Goal: Task Accomplishment & Management: Manage account settings

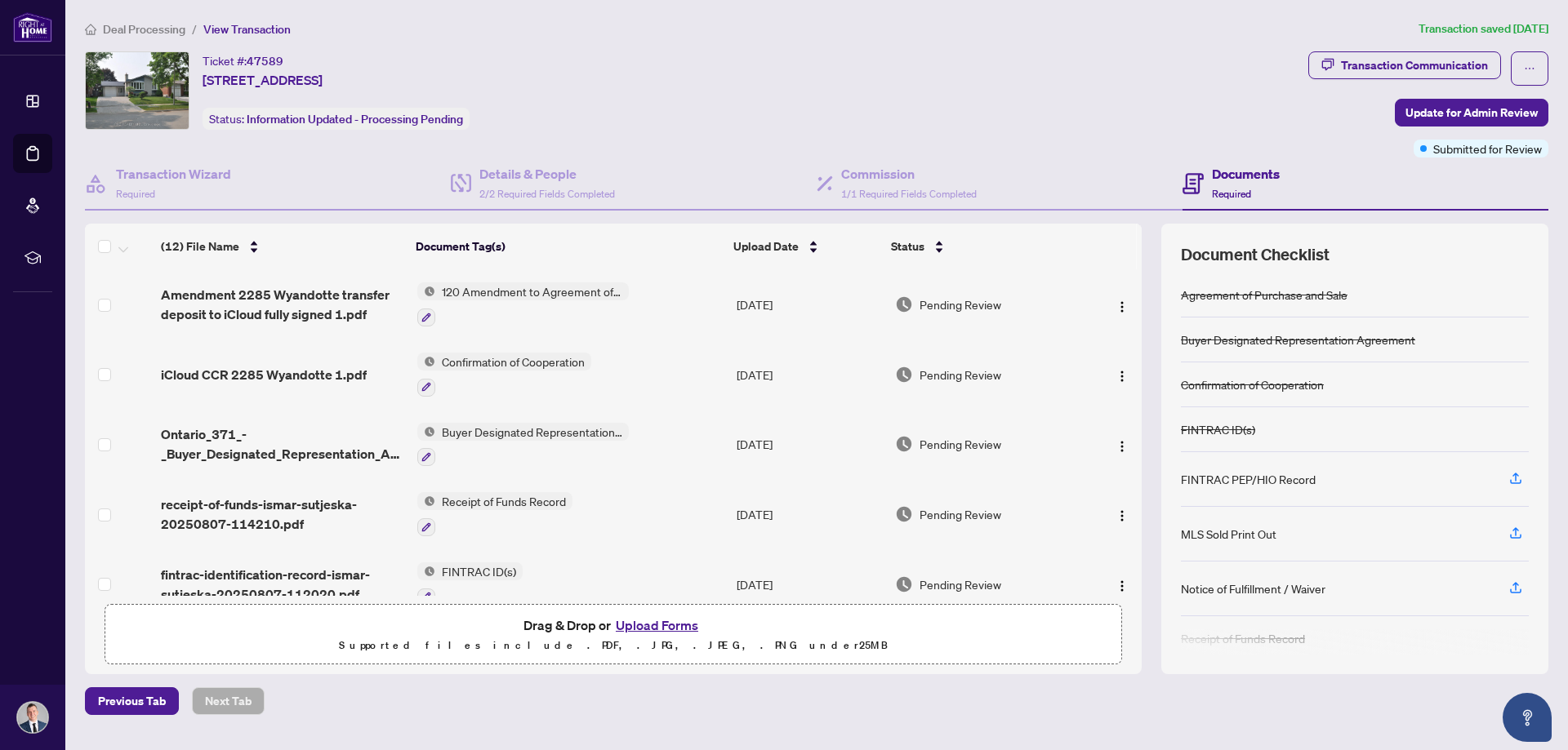
click at [145, 27] on span "Deal Processing" at bounding box center [145, 29] width 82 height 14
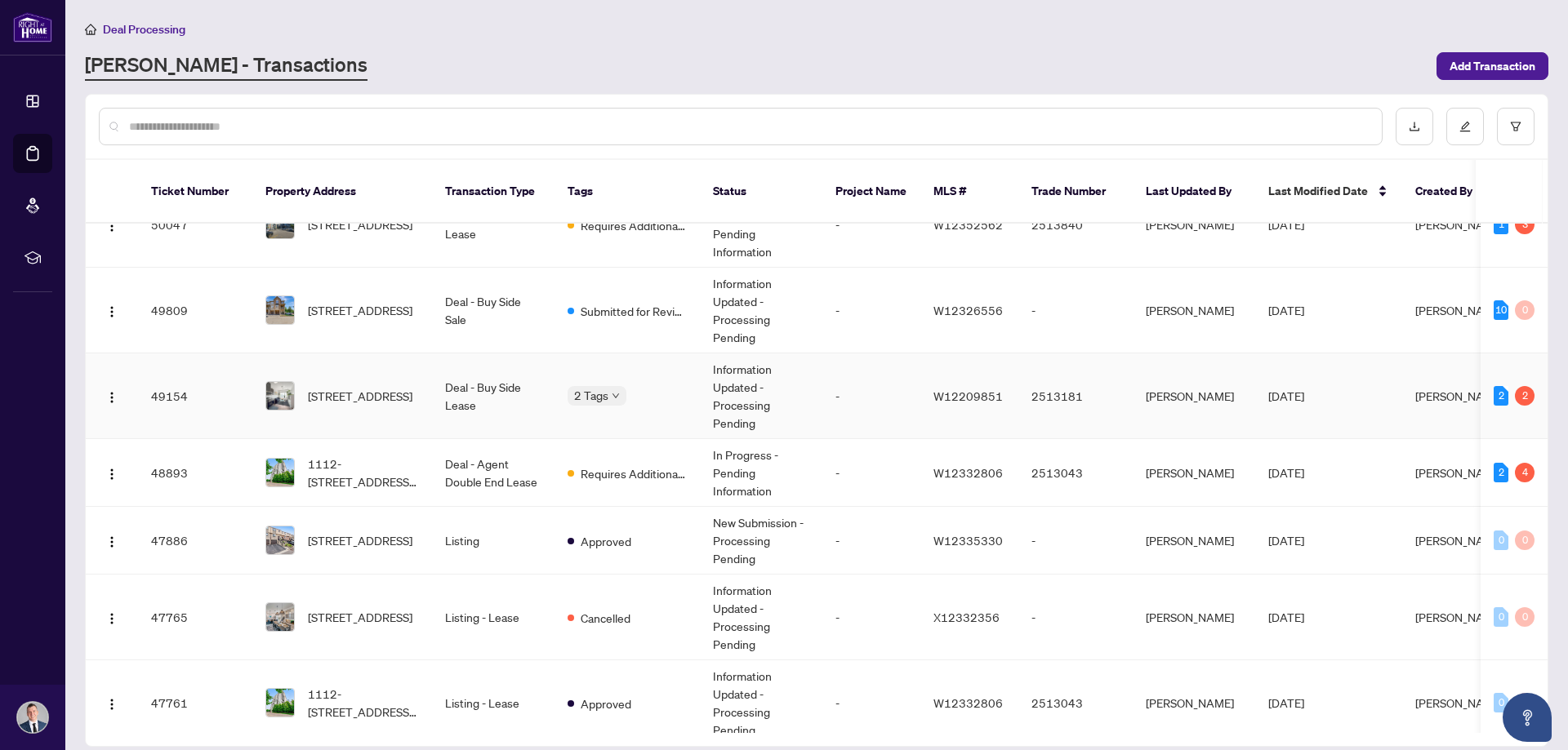
scroll to position [81, 0]
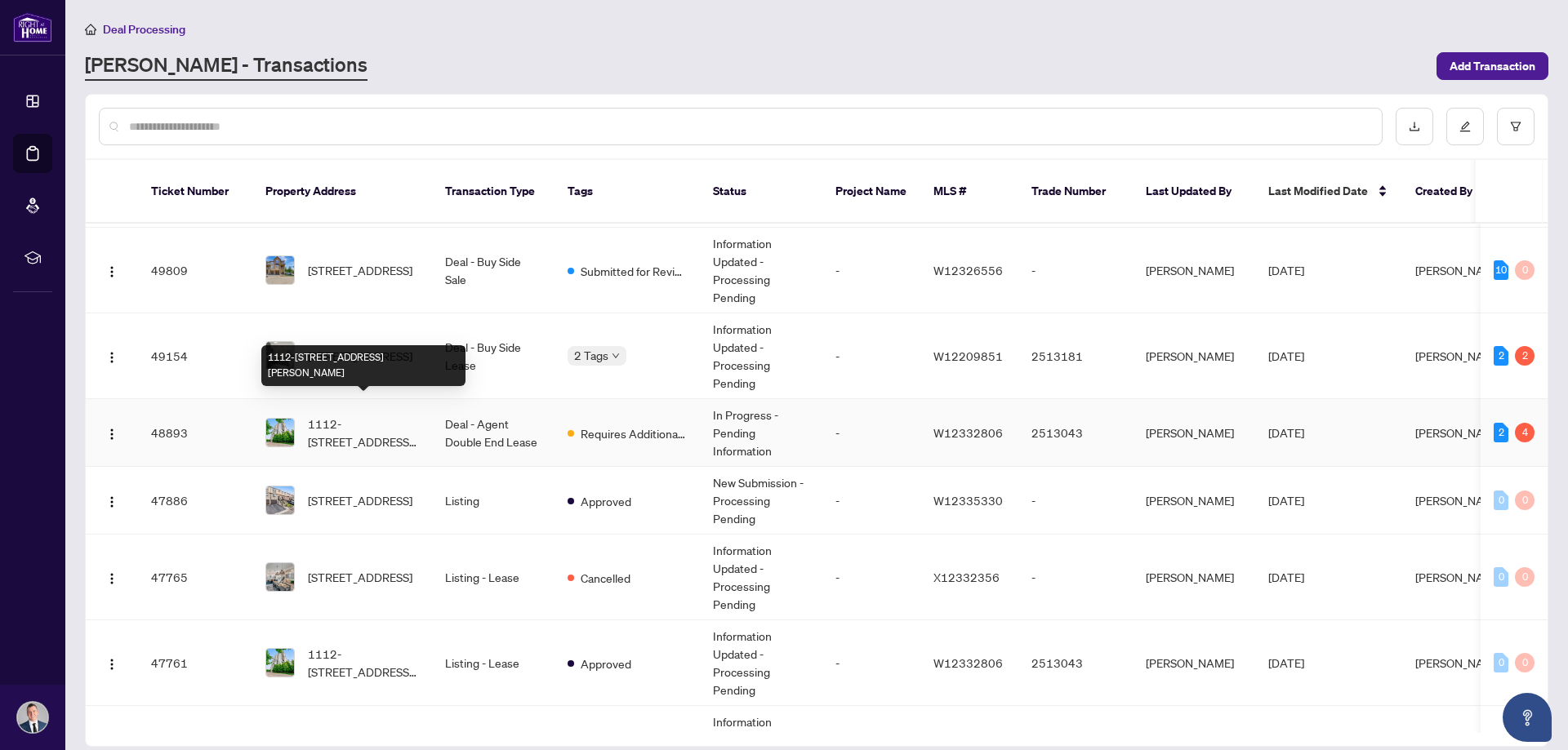
click at [376, 418] on span "1112-[STREET_ADDRESS][PERSON_NAME]" at bounding box center [364, 432] width 111 height 36
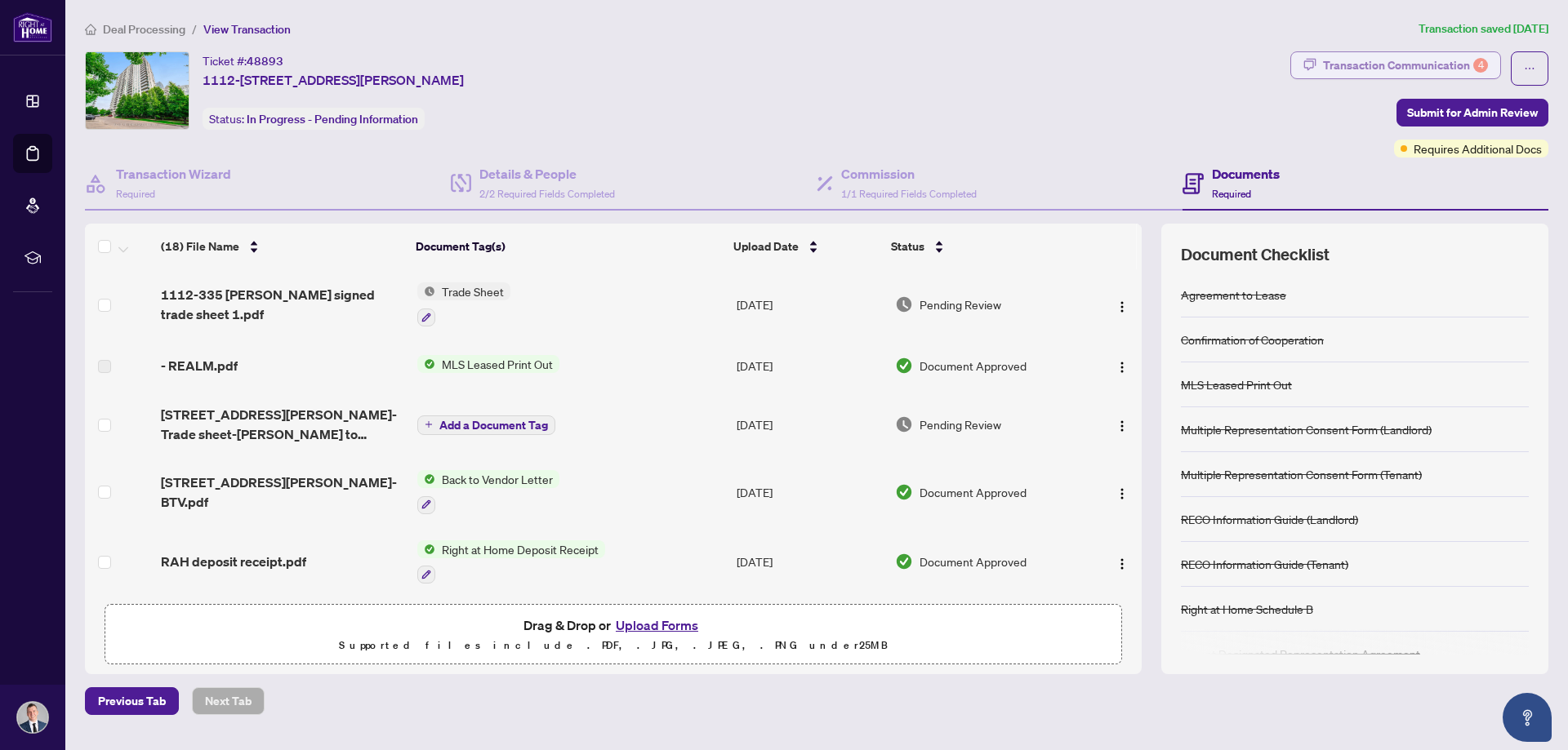
click at [1451, 67] on div "Transaction Communication 4" at bounding box center [1405, 65] width 165 height 26
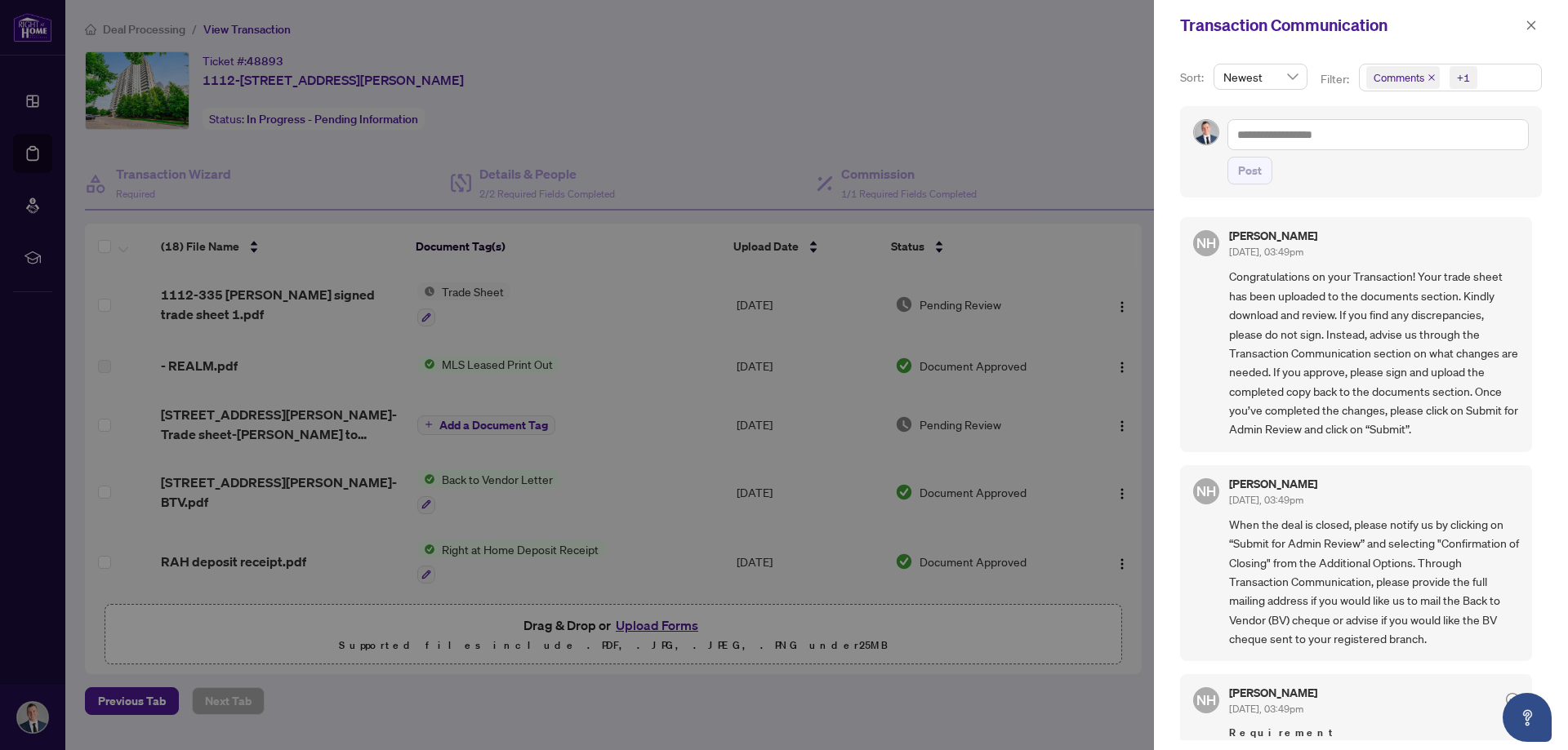
click at [348, 346] on div at bounding box center [784, 375] width 1568 height 750
click at [324, 487] on div at bounding box center [784, 375] width 1568 height 750
click at [1527, 22] on icon "close" at bounding box center [1532, 25] width 11 height 11
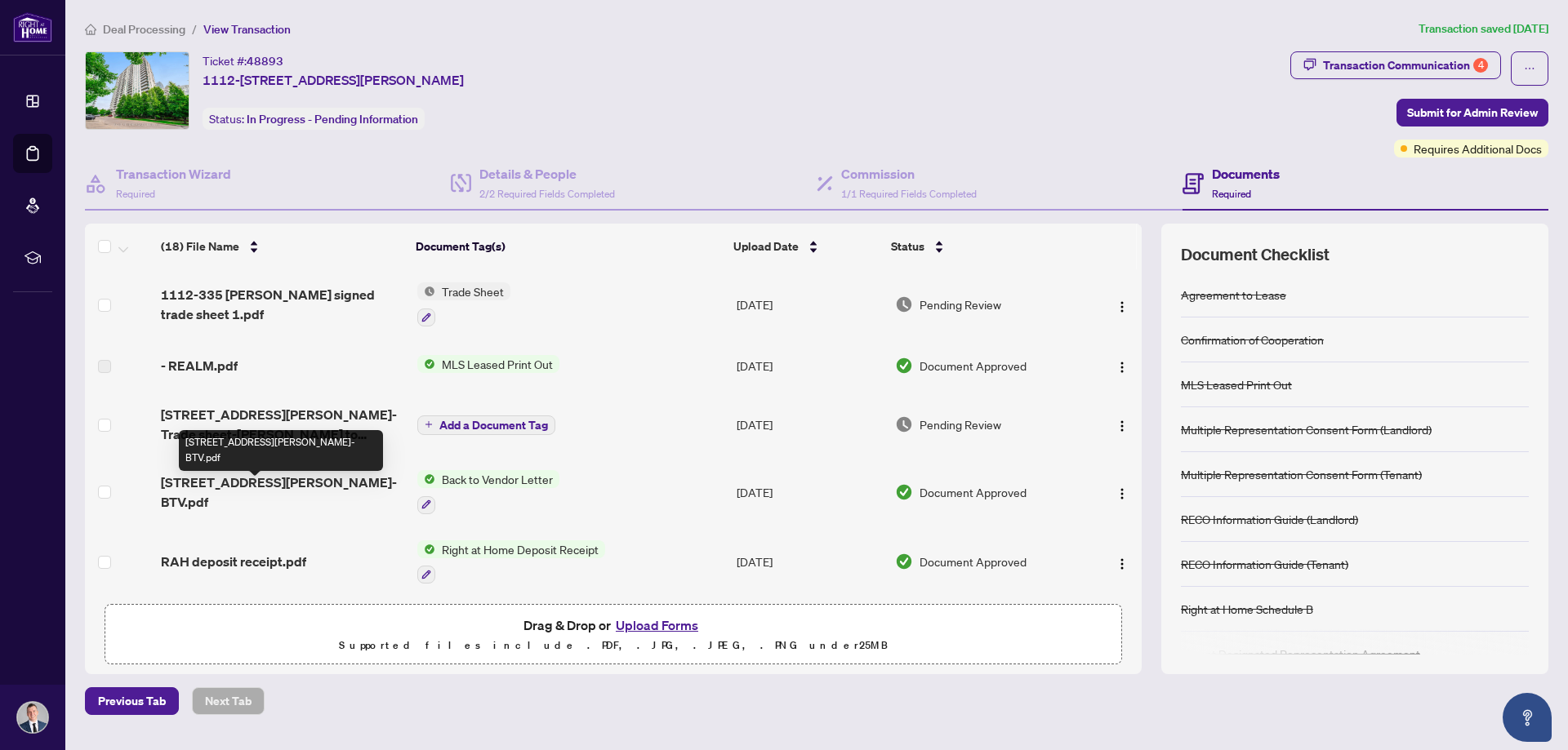
click at [227, 489] on span "[STREET_ADDRESS][PERSON_NAME]-BTV.pdf" at bounding box center [281, 492] width 242 height 39
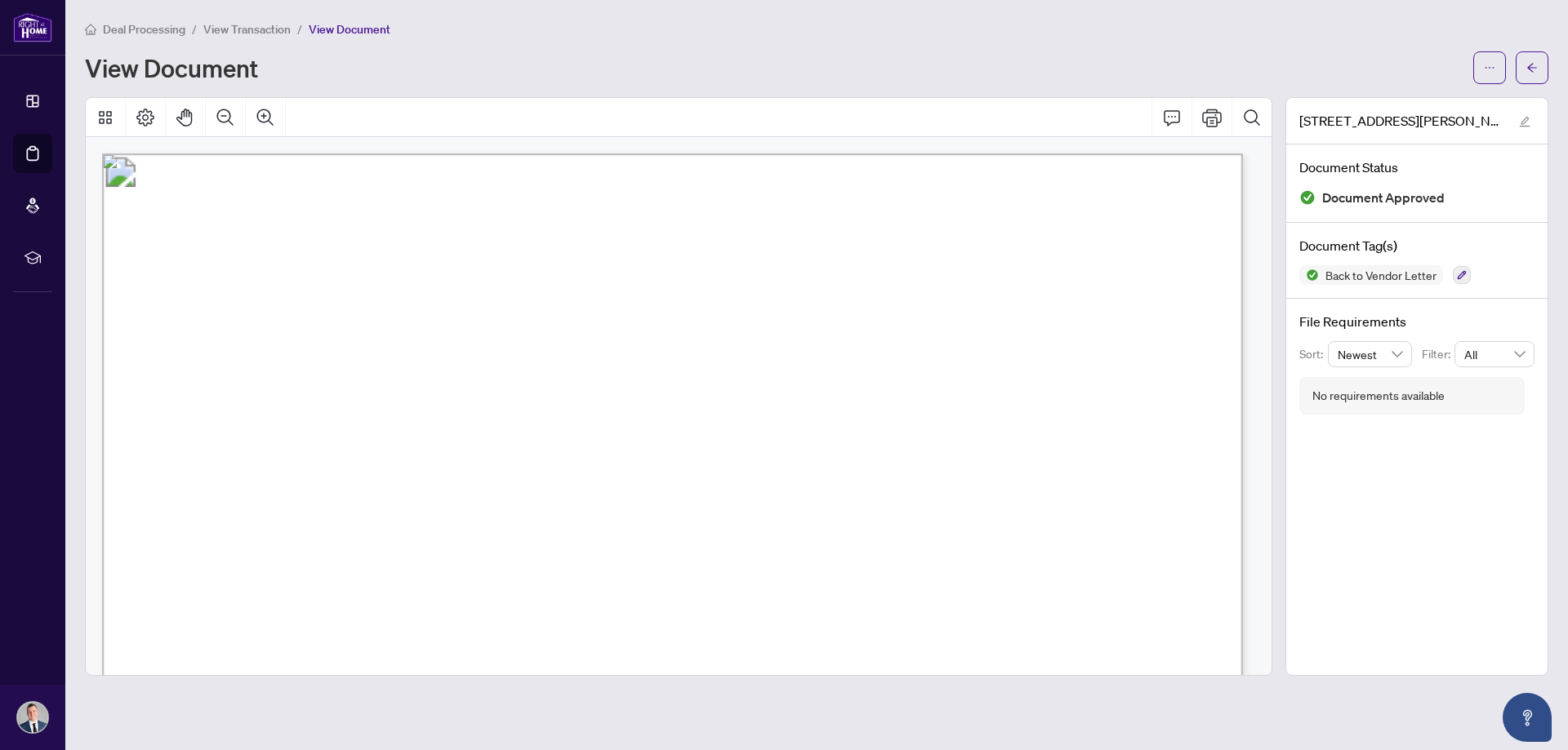
click at [251, 33] on span "View Transaction" at bounding box center [246, 29] width 87 height 14
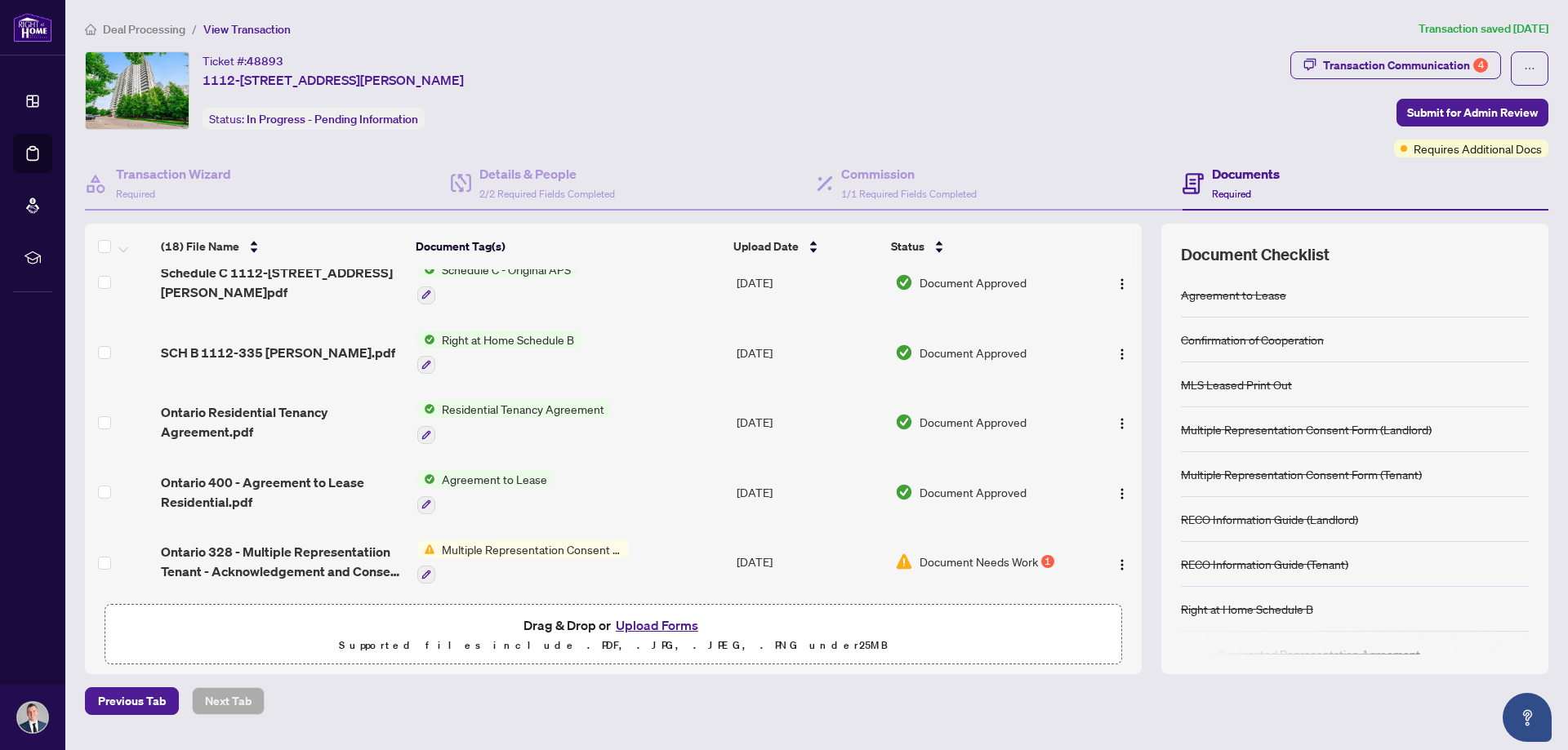
scroll to position [571, 0]
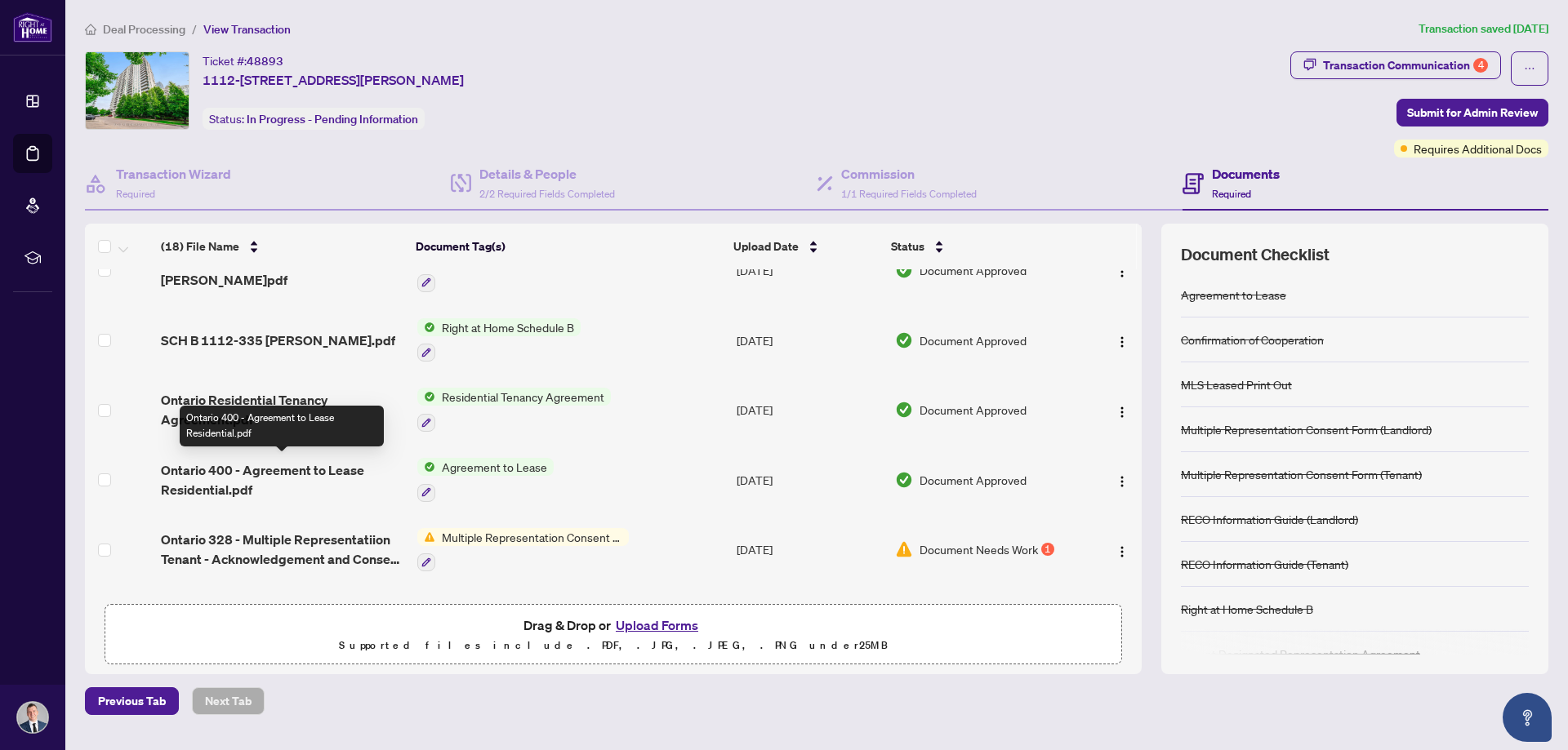
click at [194, 474] on span "Ontario 400 - Agreement to Lease Residential.pdf" at bounding box center [281, 479] width 242 height 39
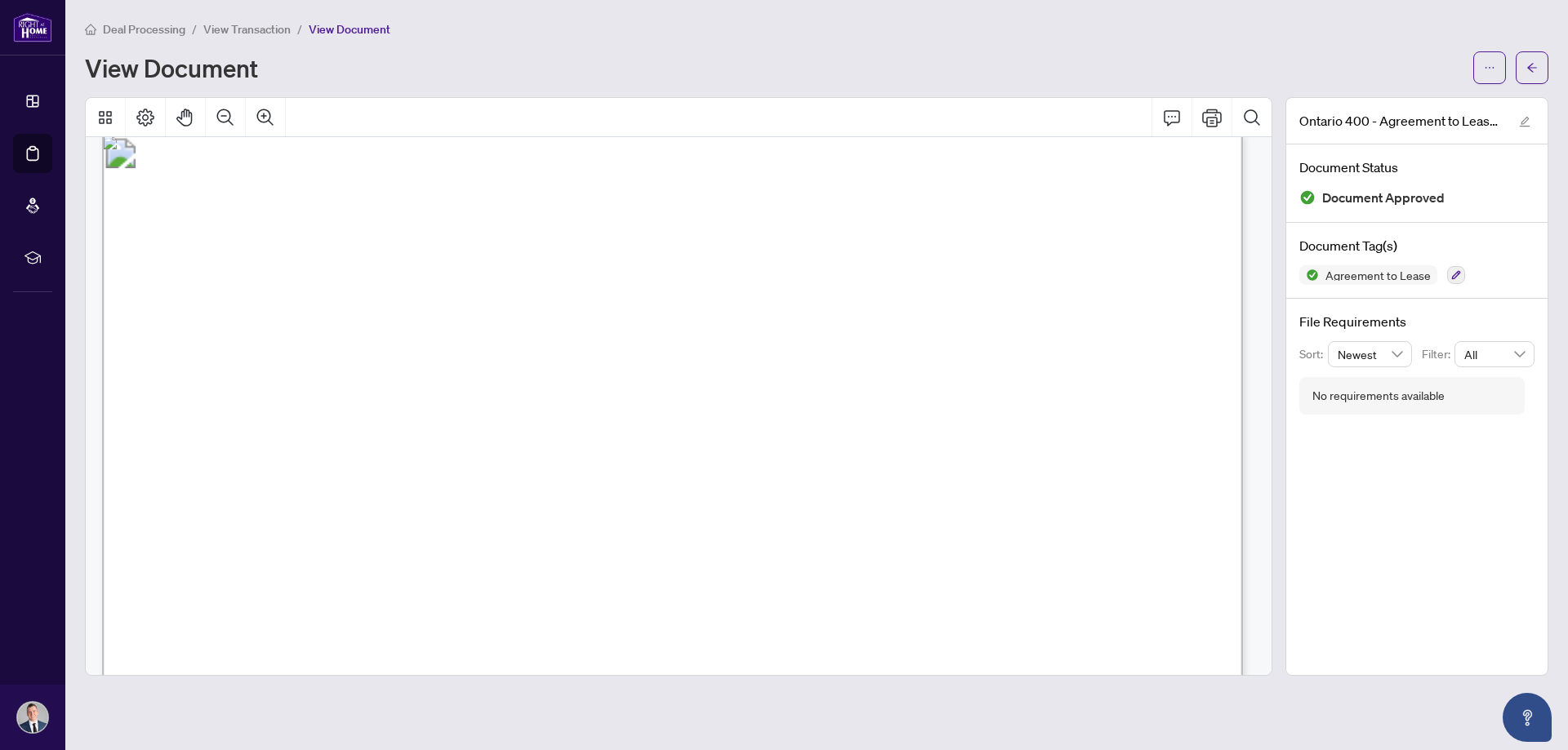
drag, startPoint x: 764, startPoint y: 673, endPoint x: 754, endPoint y: 707, distance: 35.4
click at [273, 31] on span "View Transaction" at bounding box center [246, 29] width 87 height 14
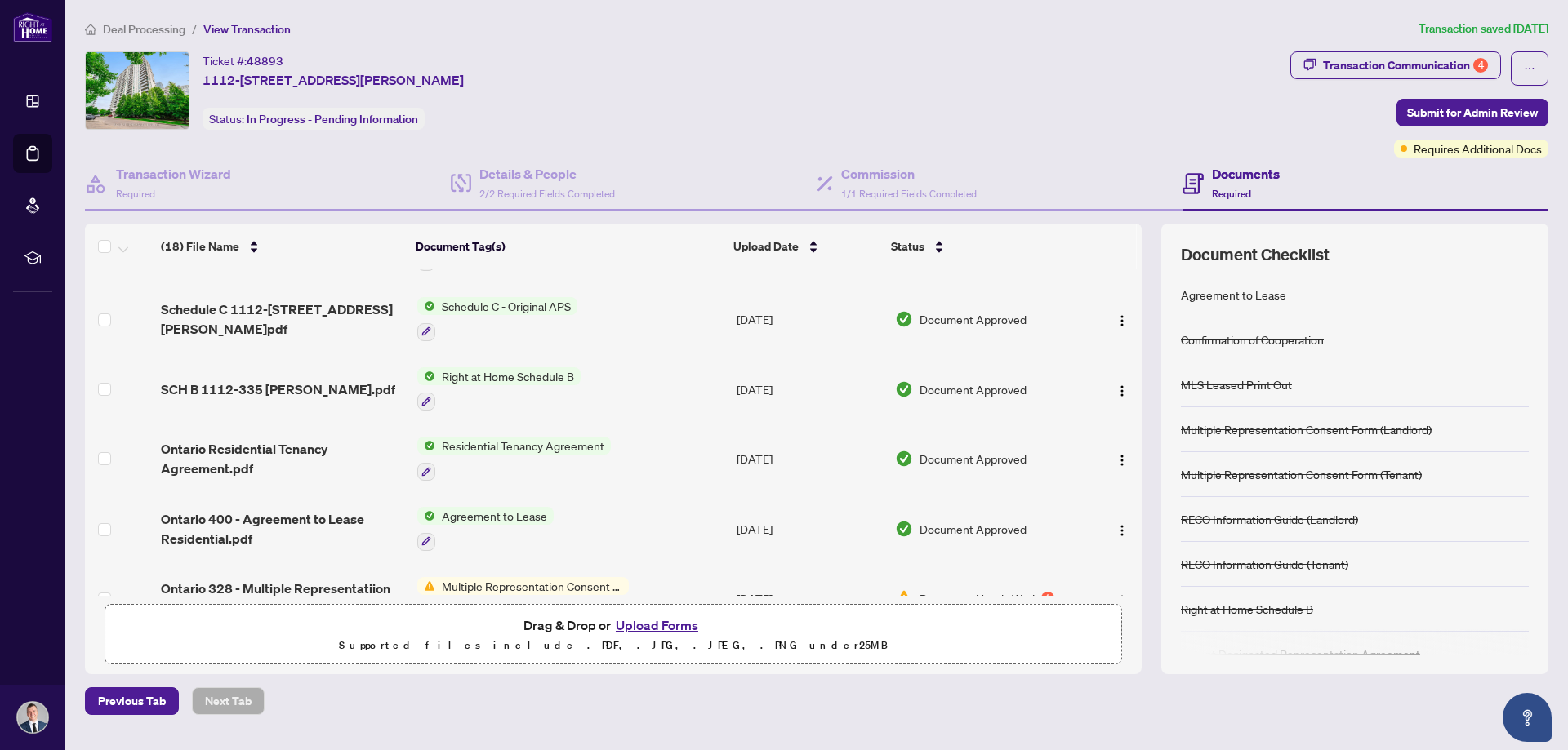
scroll to position [571, 0]
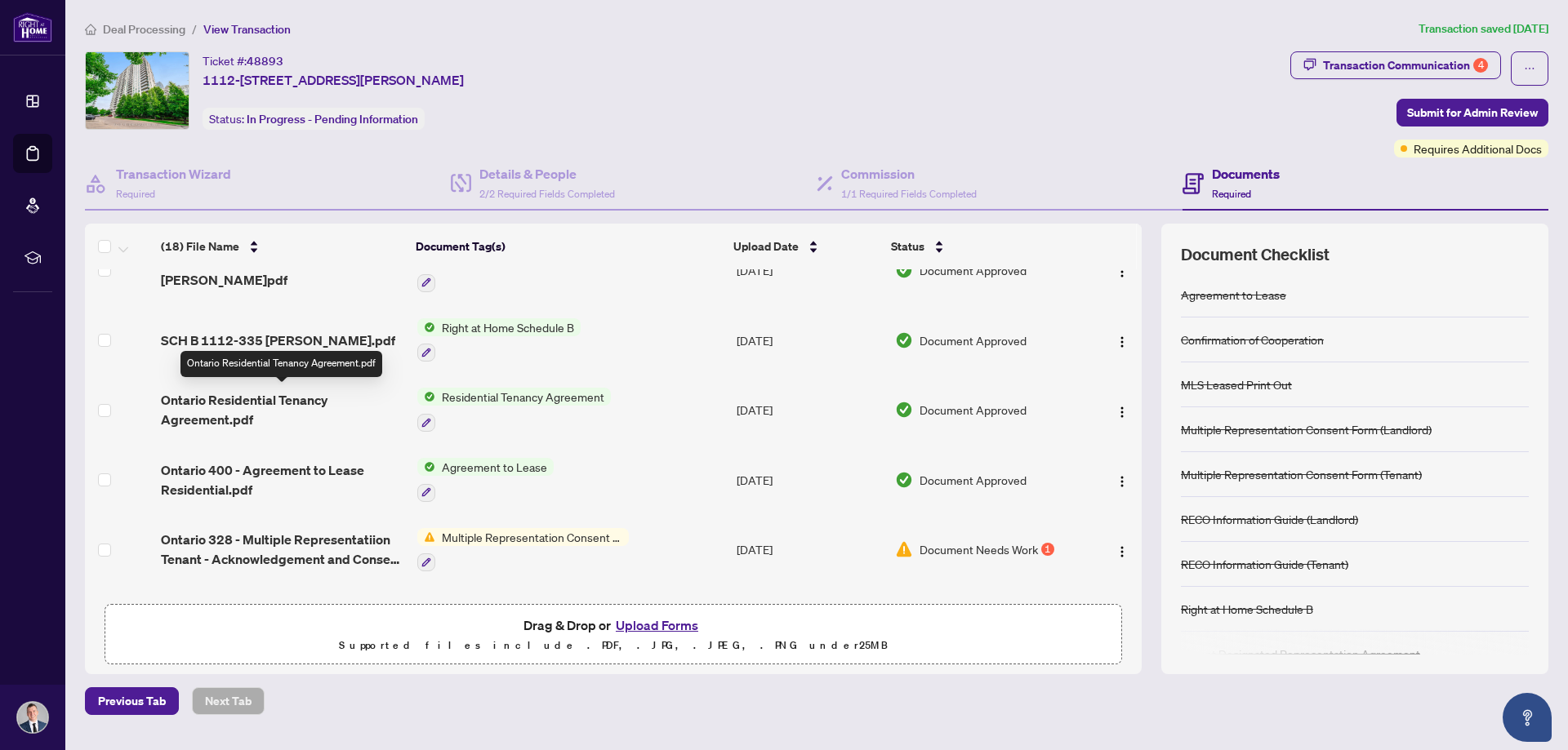
click at [213, 398] on span "Ontario Residential Tenancy Agreement.pdf" at bounding box center [281, 409] width 242 height 39
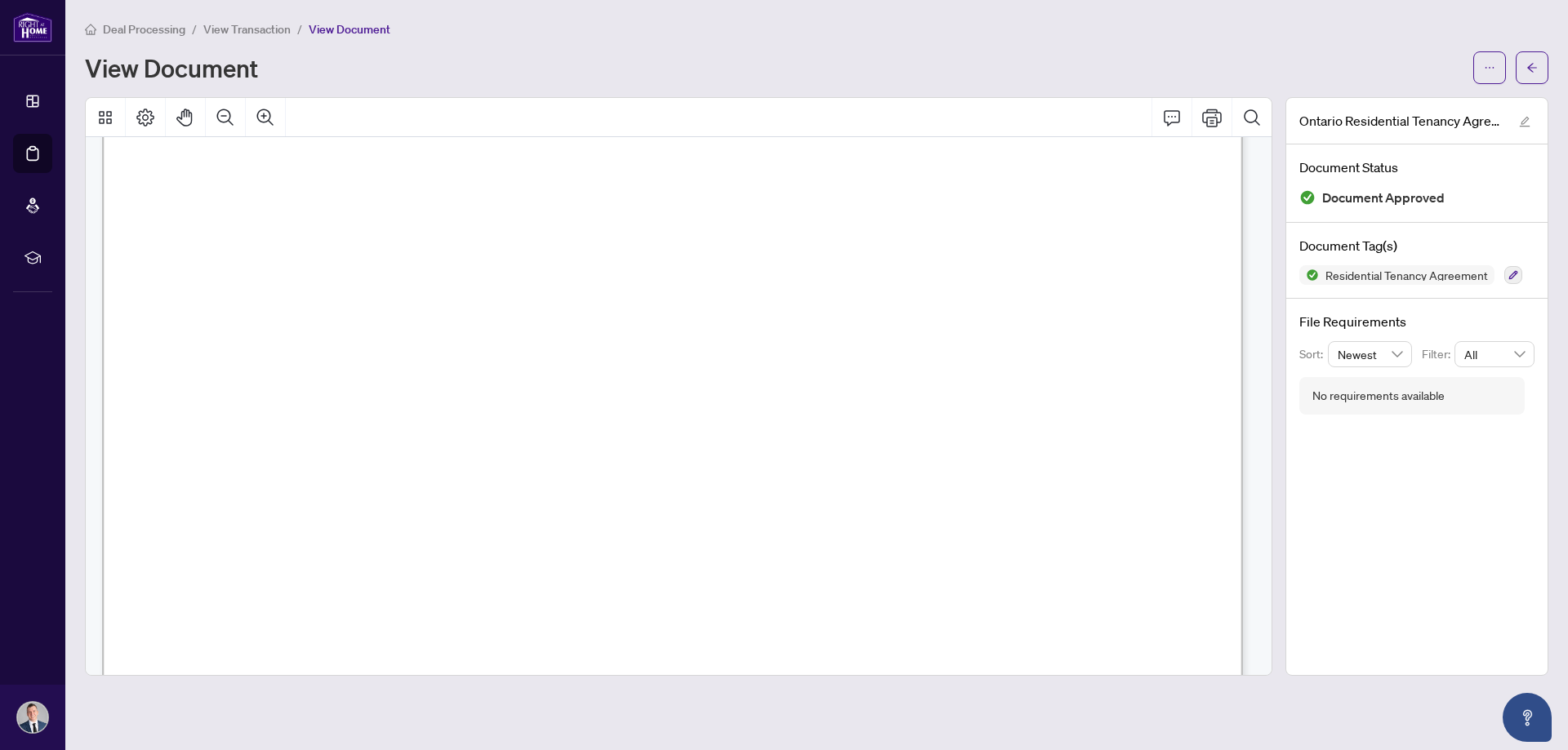
scroll to position [6146, 0]
click at [522, 48] on div "Deal Processing / View Transaction / View Document View Document" at bounding box center [817, 51] width 1464 height 64
